Goal: Go to known website: Access a specific website the user already knows

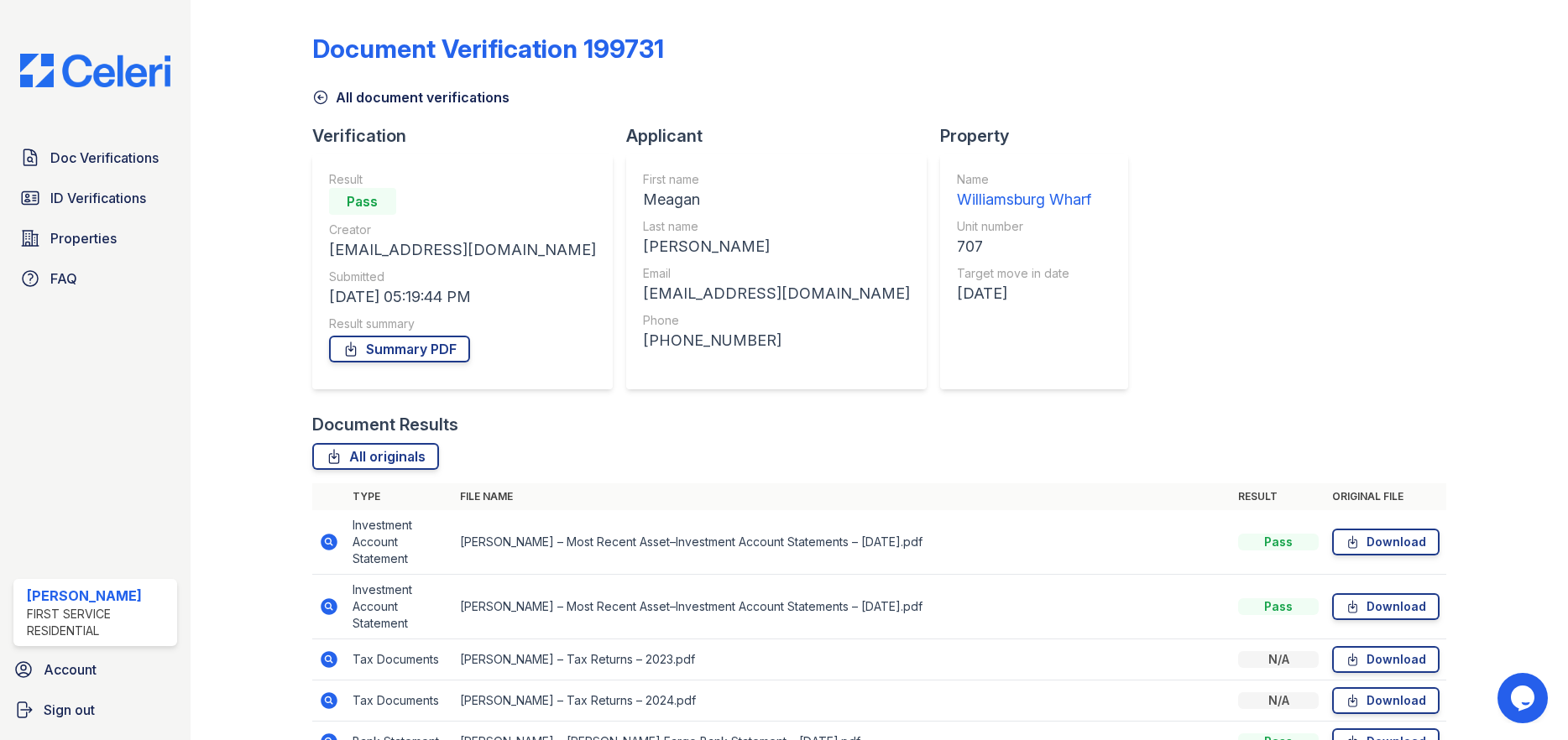
scroll to position [138, 0]
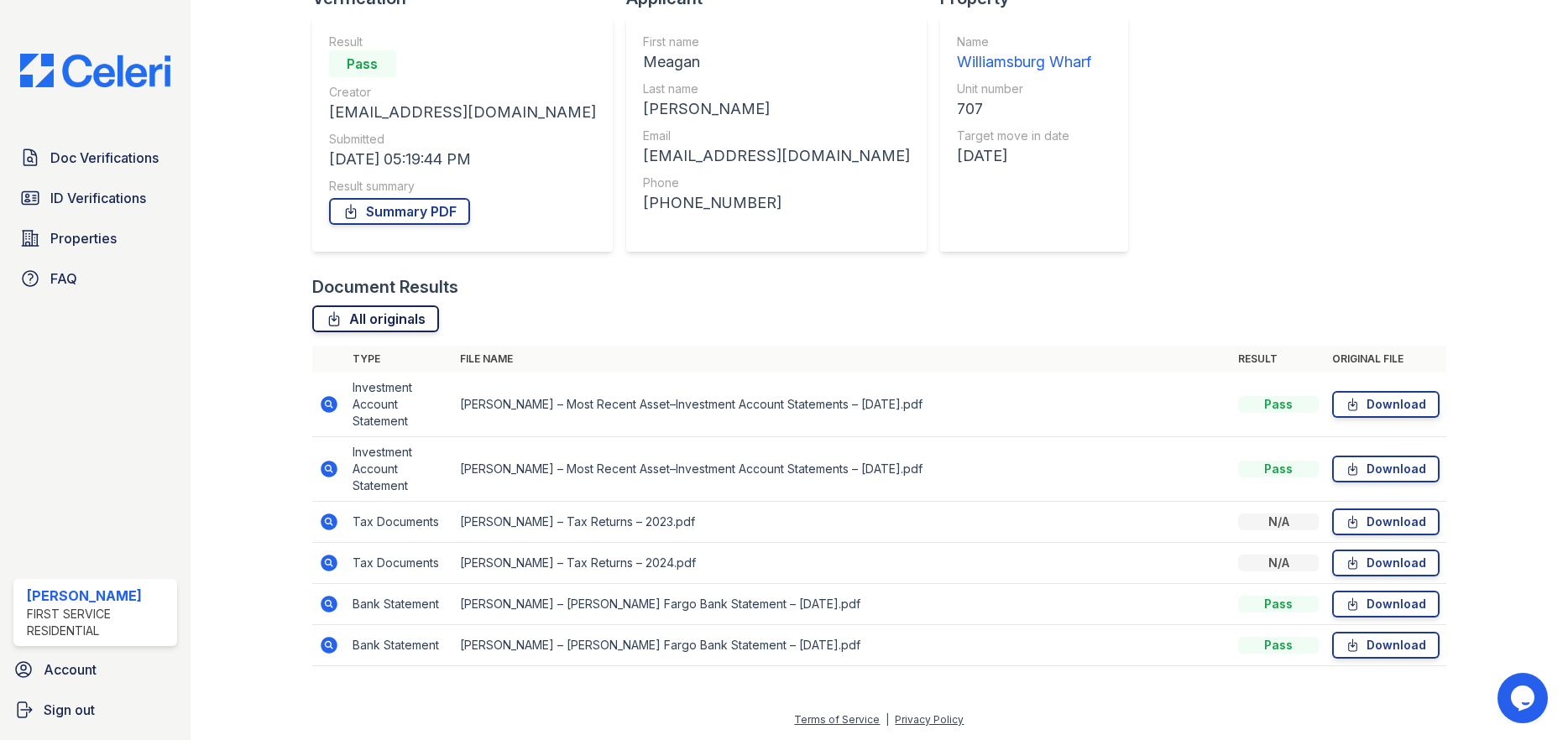
click at [351, 322] on link "All originals" at bounding box center [376, 319] width 127 height 27
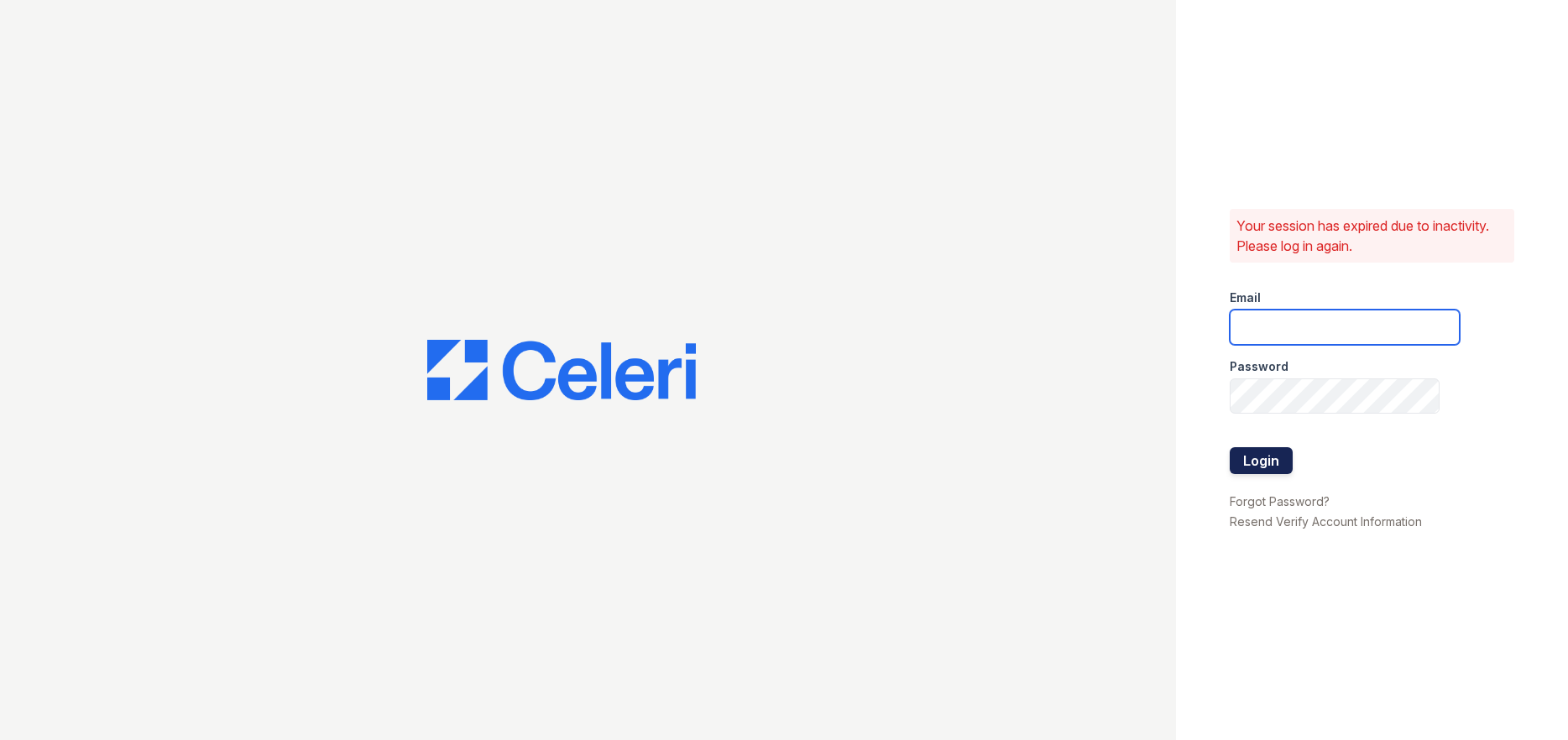
type input "ruth.planitzer@corcoran.com"
click at [1252, 466] on button "Login" at bounding box center [1261, 461] width 63 height 27
